Goal: Task Accomplishment & Management: Manage account settings

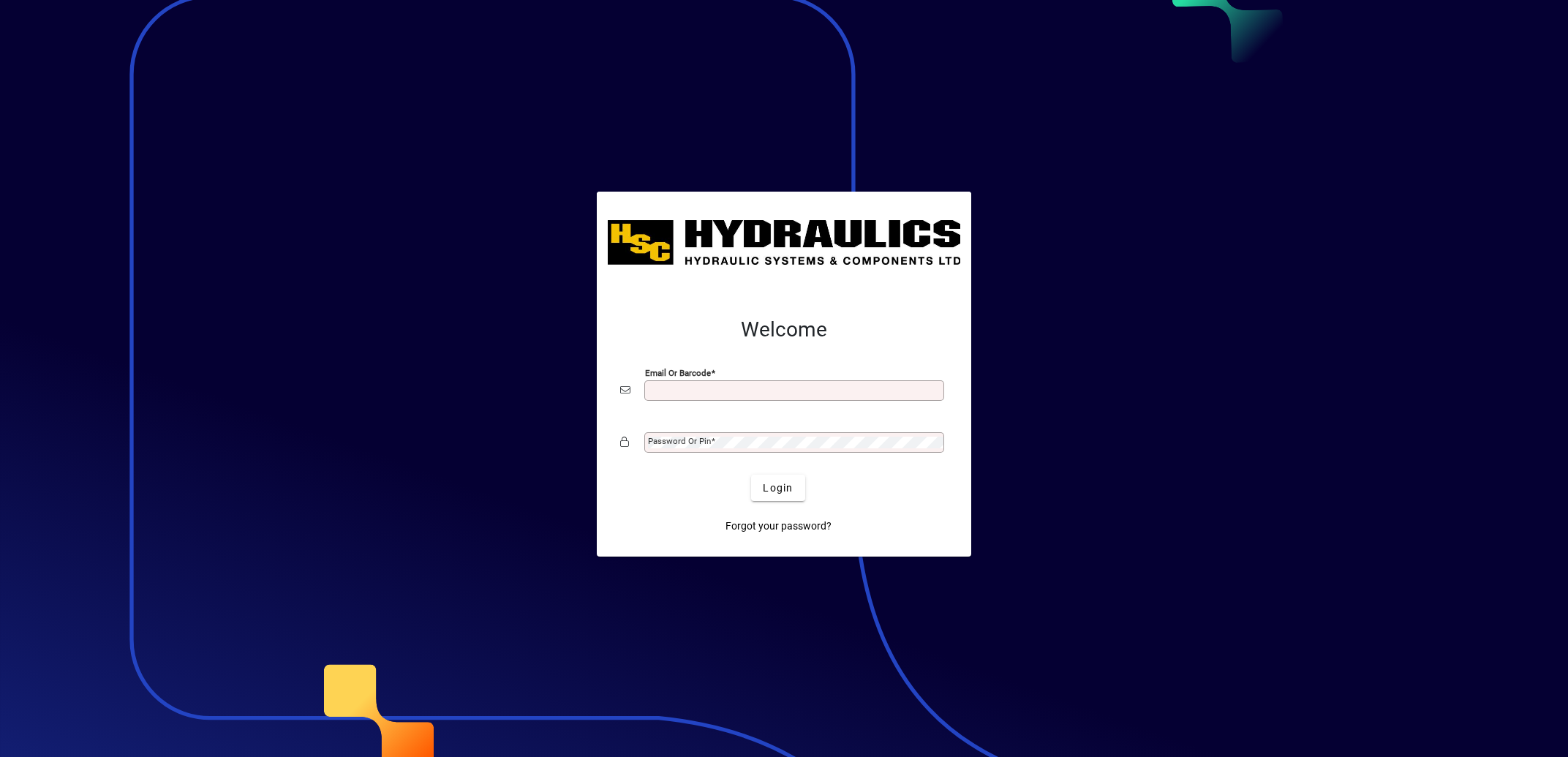
type input "**********"
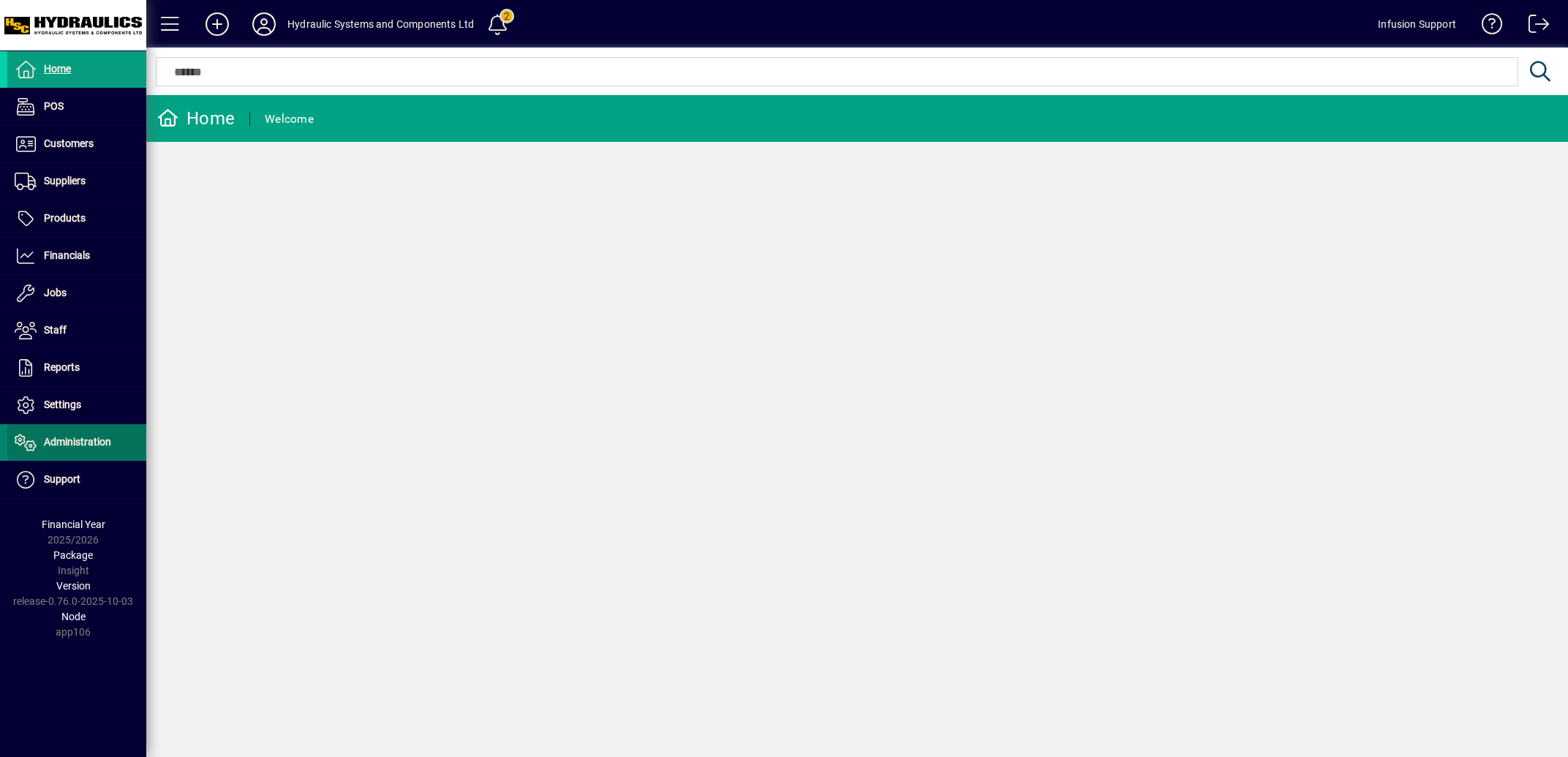
click at [79, 440] on span "Administration" at bounding box center [77, 442] width 67 height 12
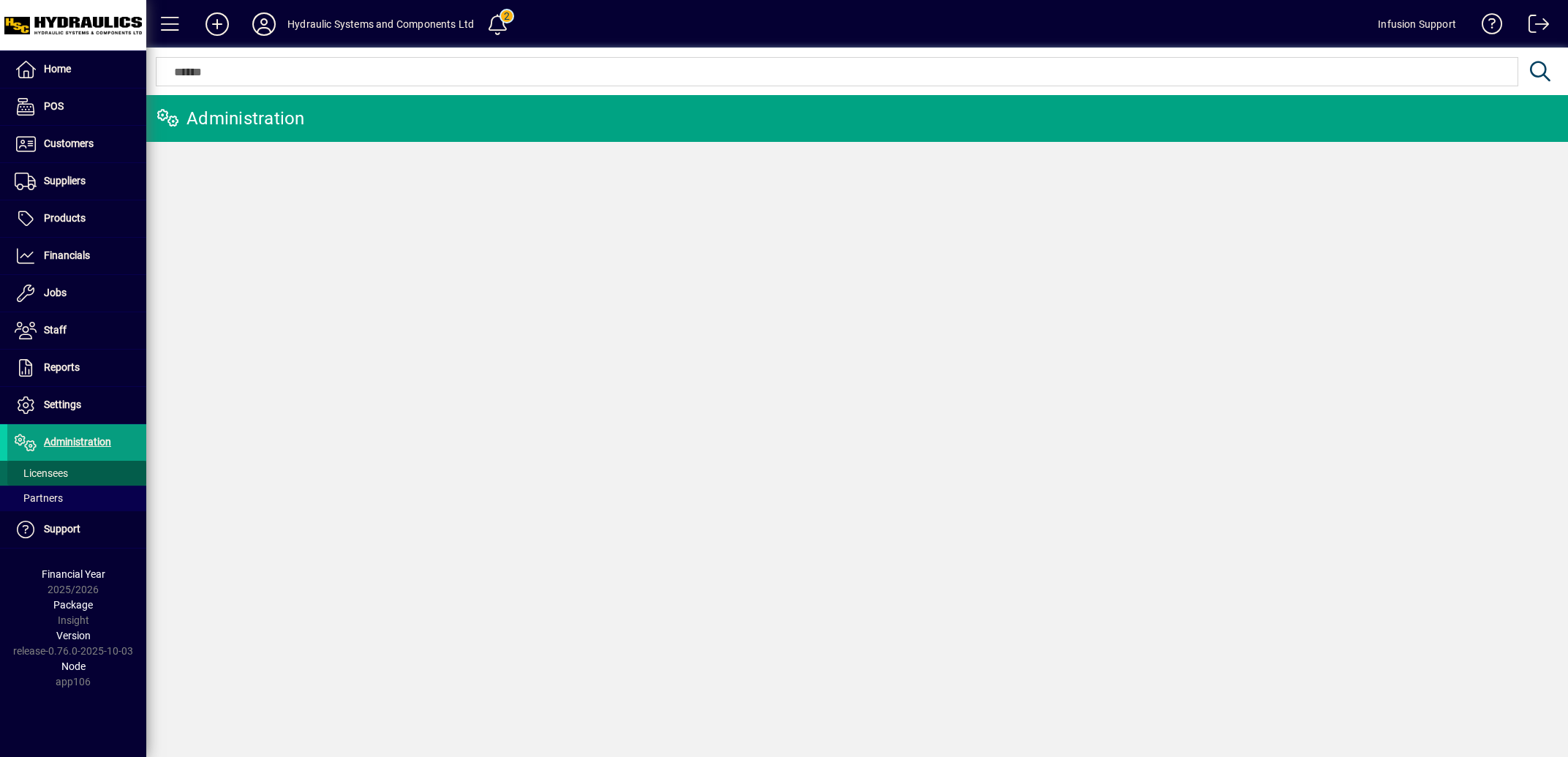
click at [54, 476] on span "Licensees" at bounding box center [41, 473] width 53 height 12
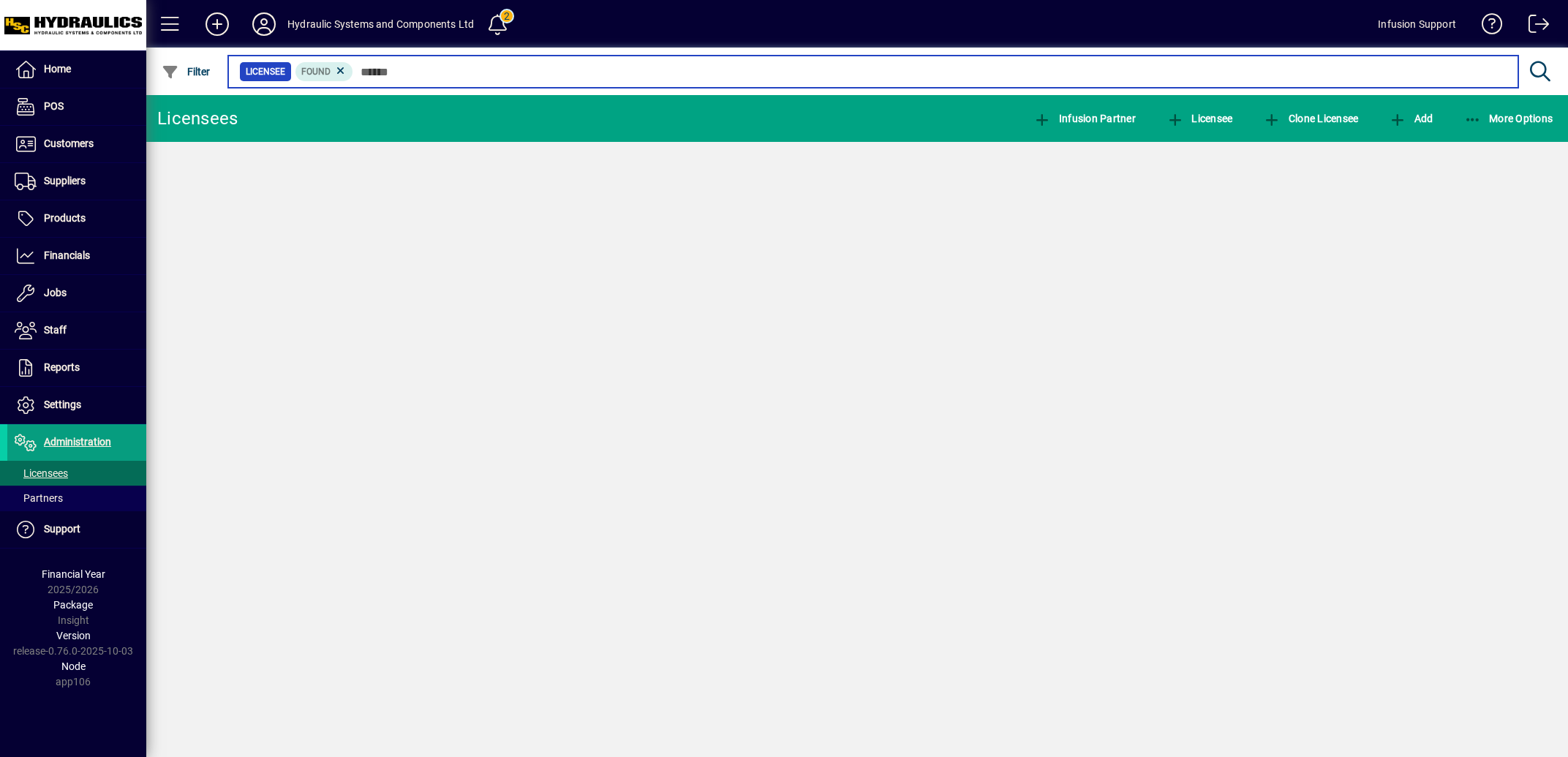
click at [433, 69] on input "text" at bounding box center [931, 72] width 1154 height 20
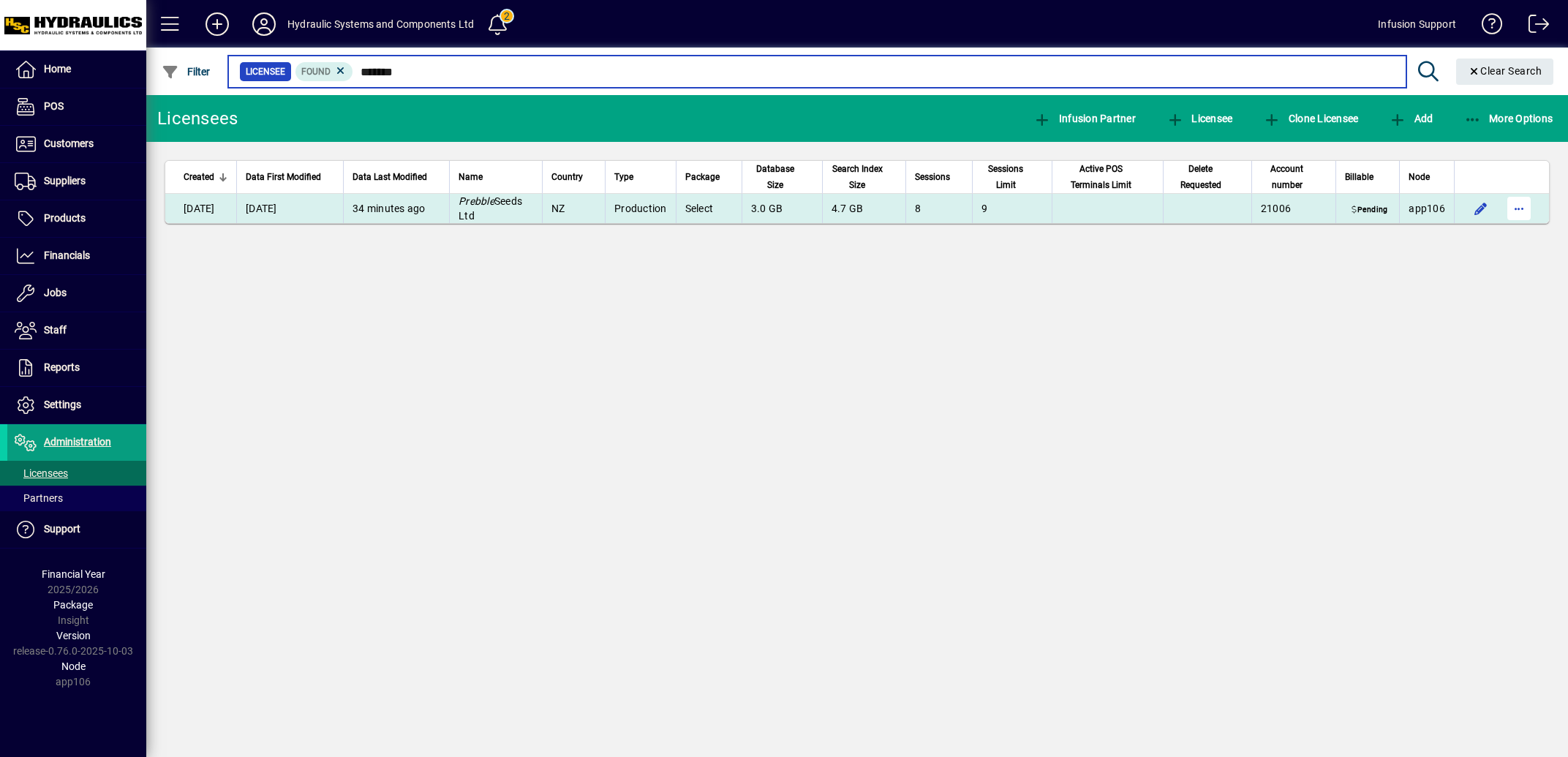
type input "*******"
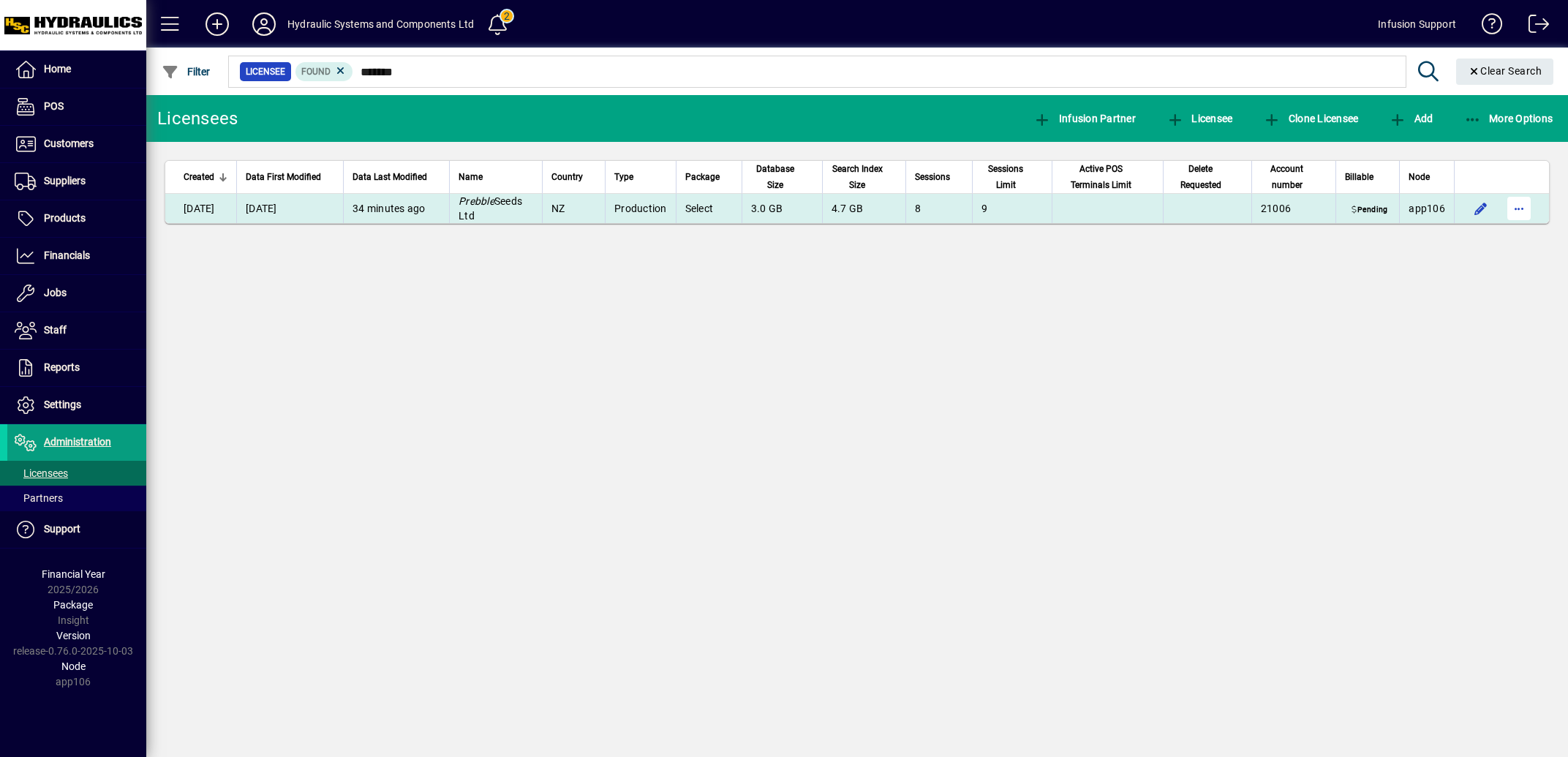
click at [1522, 208] on span "button" at bounding box center [1519, 209] width 35 height 35
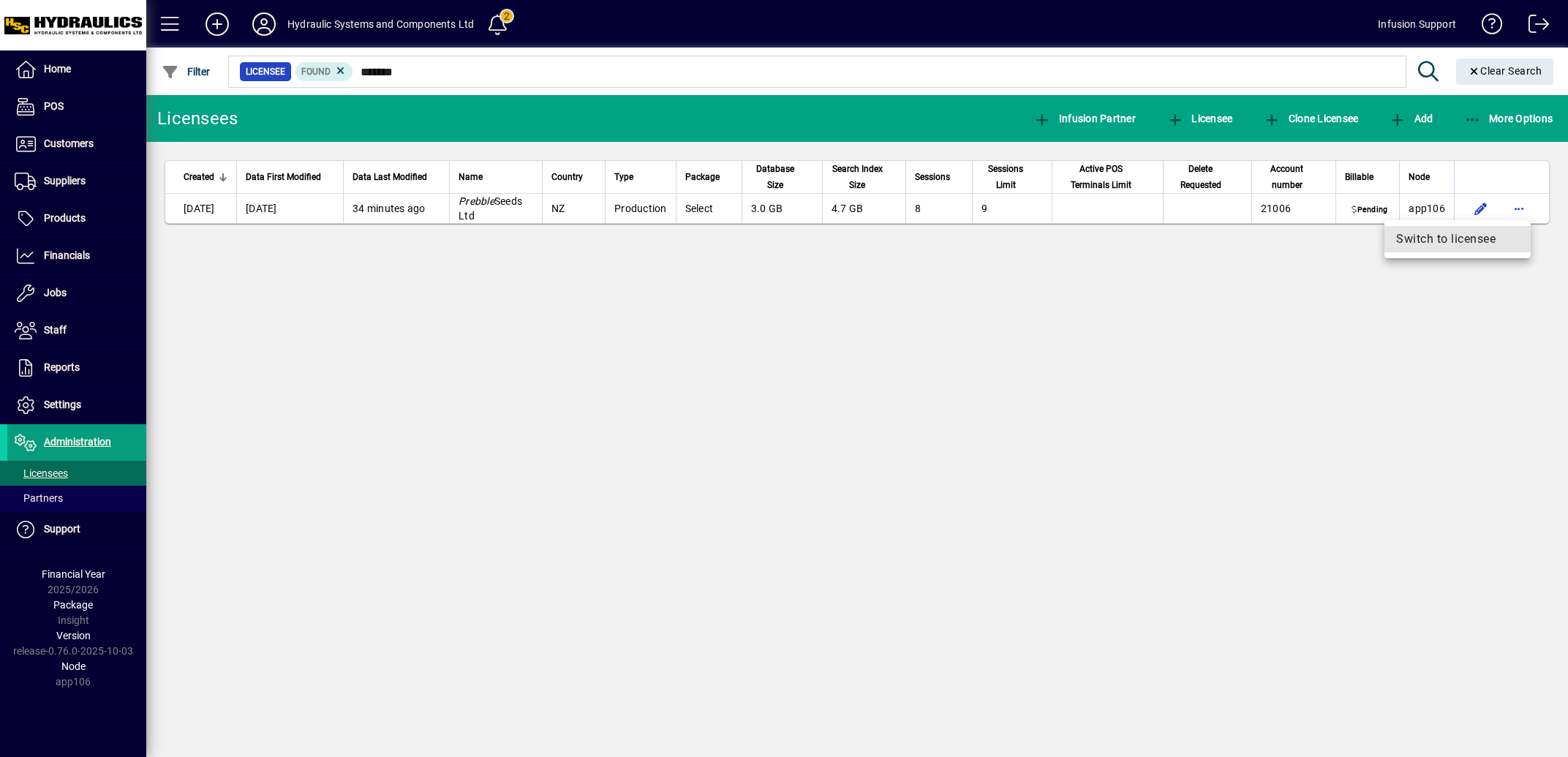
drag, startPoint x: 1471, startPoint y: 239, endPoint x: 1416, endPoint y: 266, distance: 61.3
click at [1470, 238] on span "Switch to licensee" at bounding box center [1458, 239] width 123 height 17
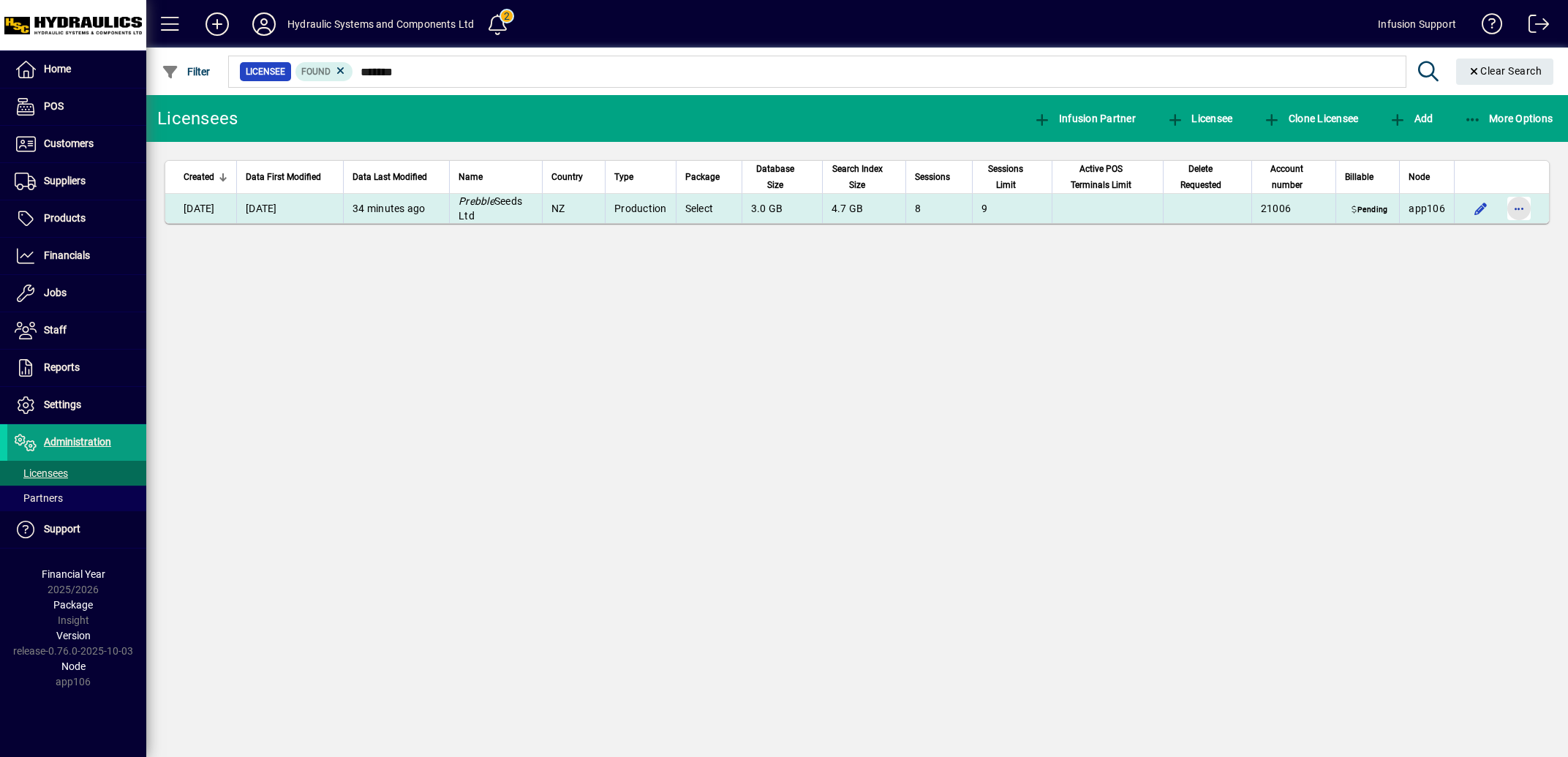
click at [1519, 210] on span "button" at bounding box center [1519, 209] width 35 height 35
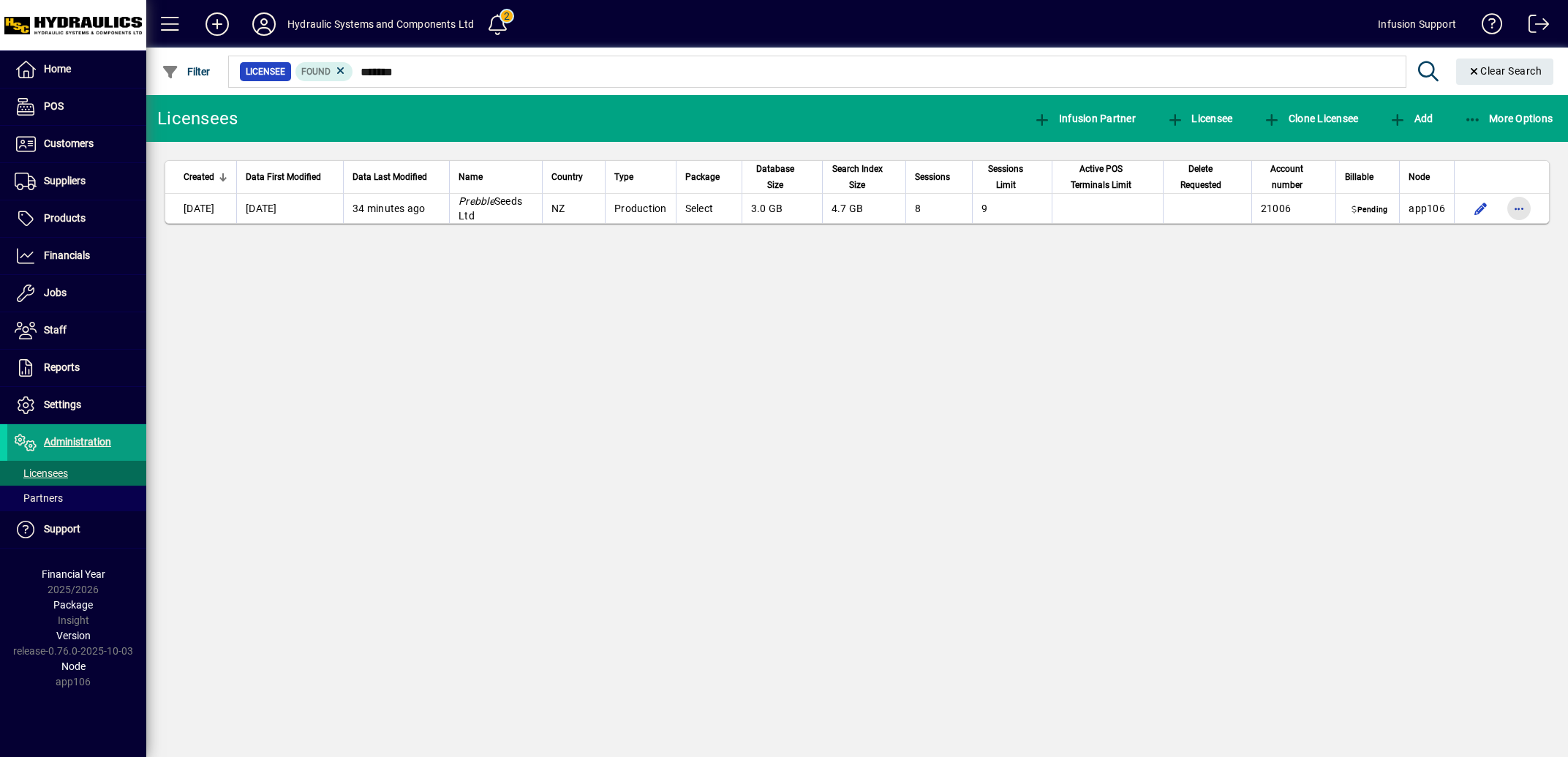
click at [75, 446] on span "Administration" at bounding box center [77, 442] width 67 height 12
click at [1518, 208] on div "Licensees Infusion Partner Licensee Clone Licensee Add More Options Created Dat…" at bounding box center [857, 426] width 1422 height 662
